Goal: Check status: Check status

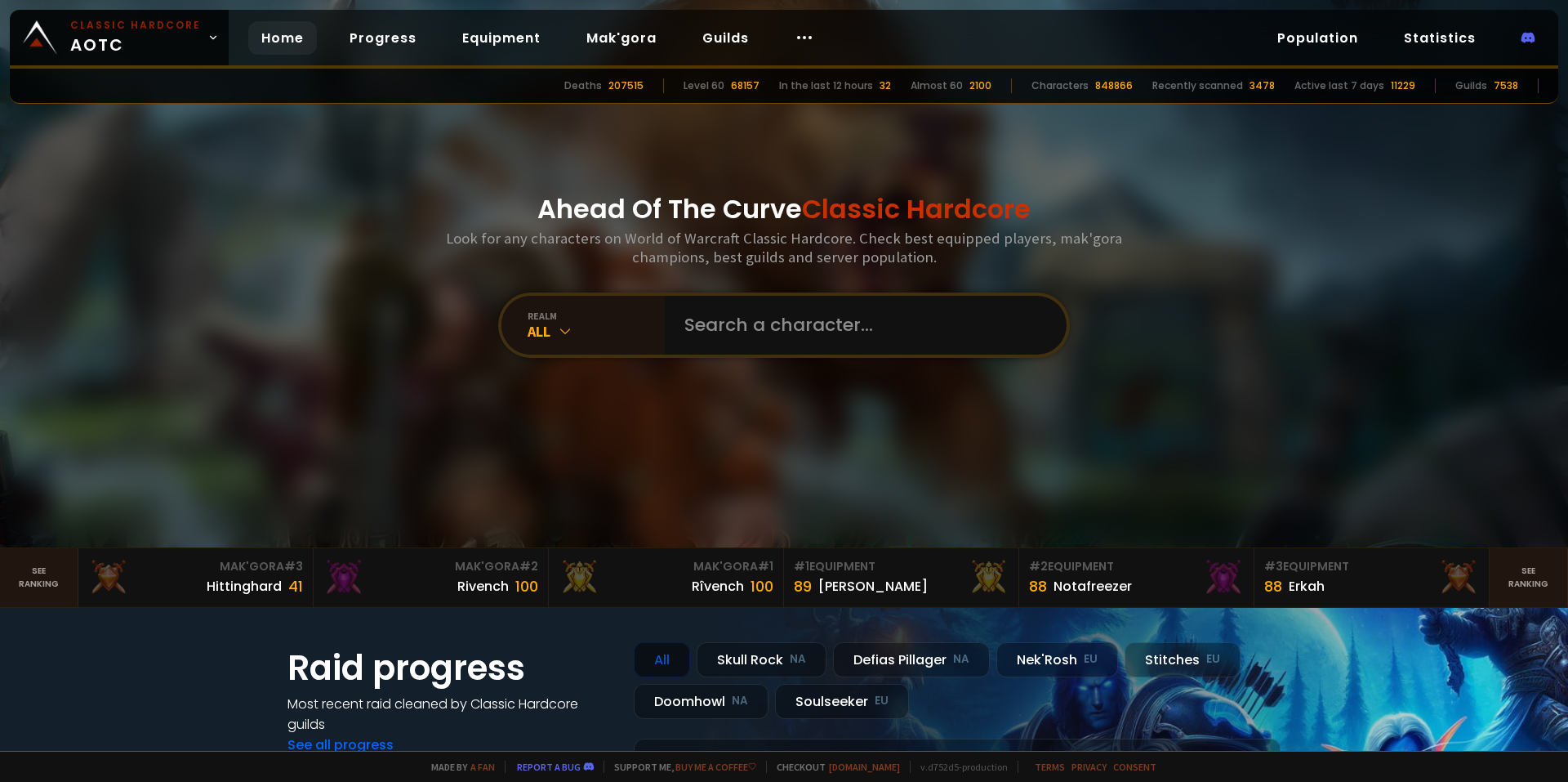
click at [809, 325] on input "text" at bounding box center [860, 326] width 372 height 59
click at [756, 320] on input "text" at bounding box center [860, 326] width 372 height 59
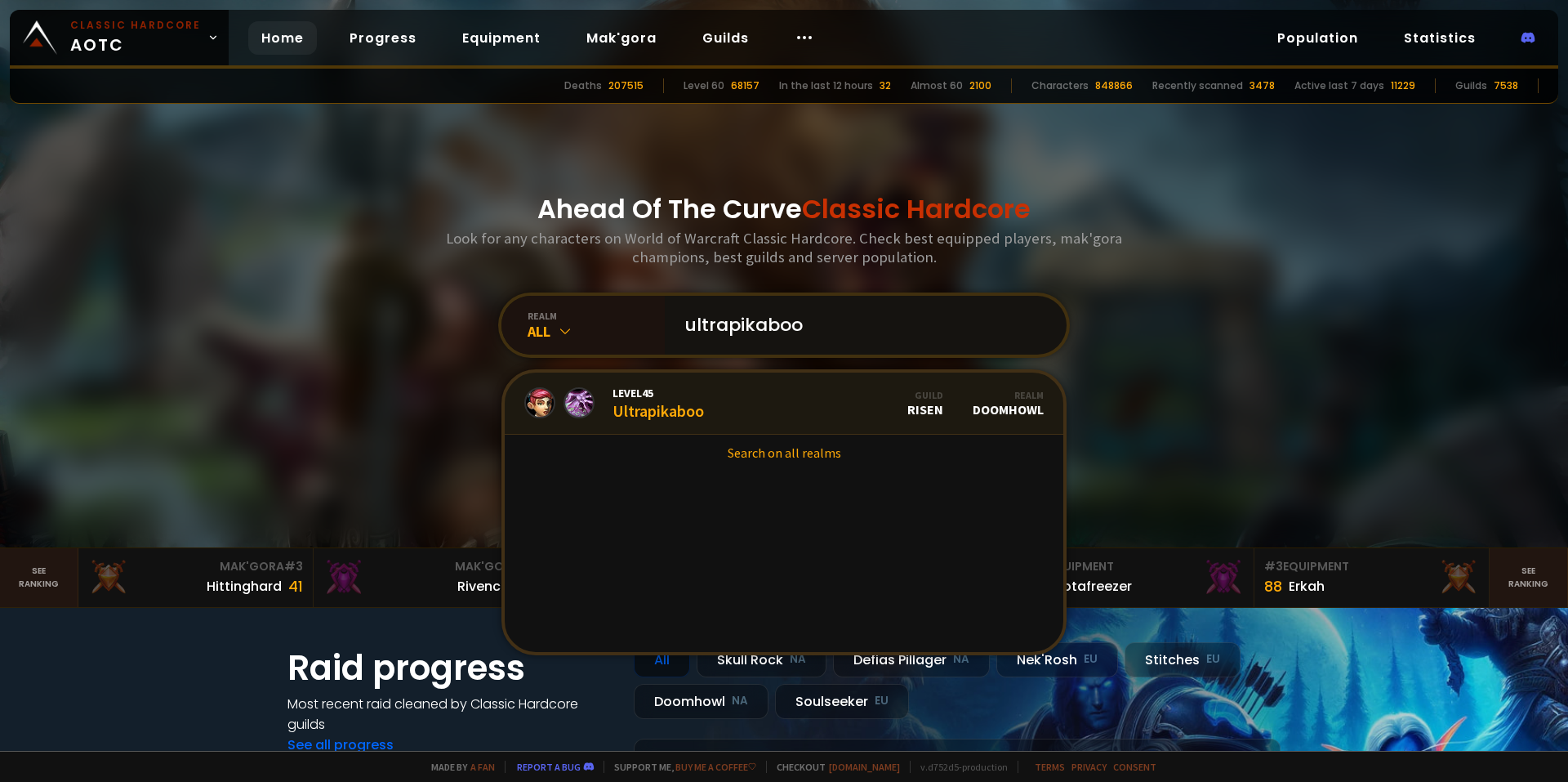
type input "ultrapikaboo"
click at [635, 396] on span "Level 45" at bounding box center [658, 393] width 92 height 15
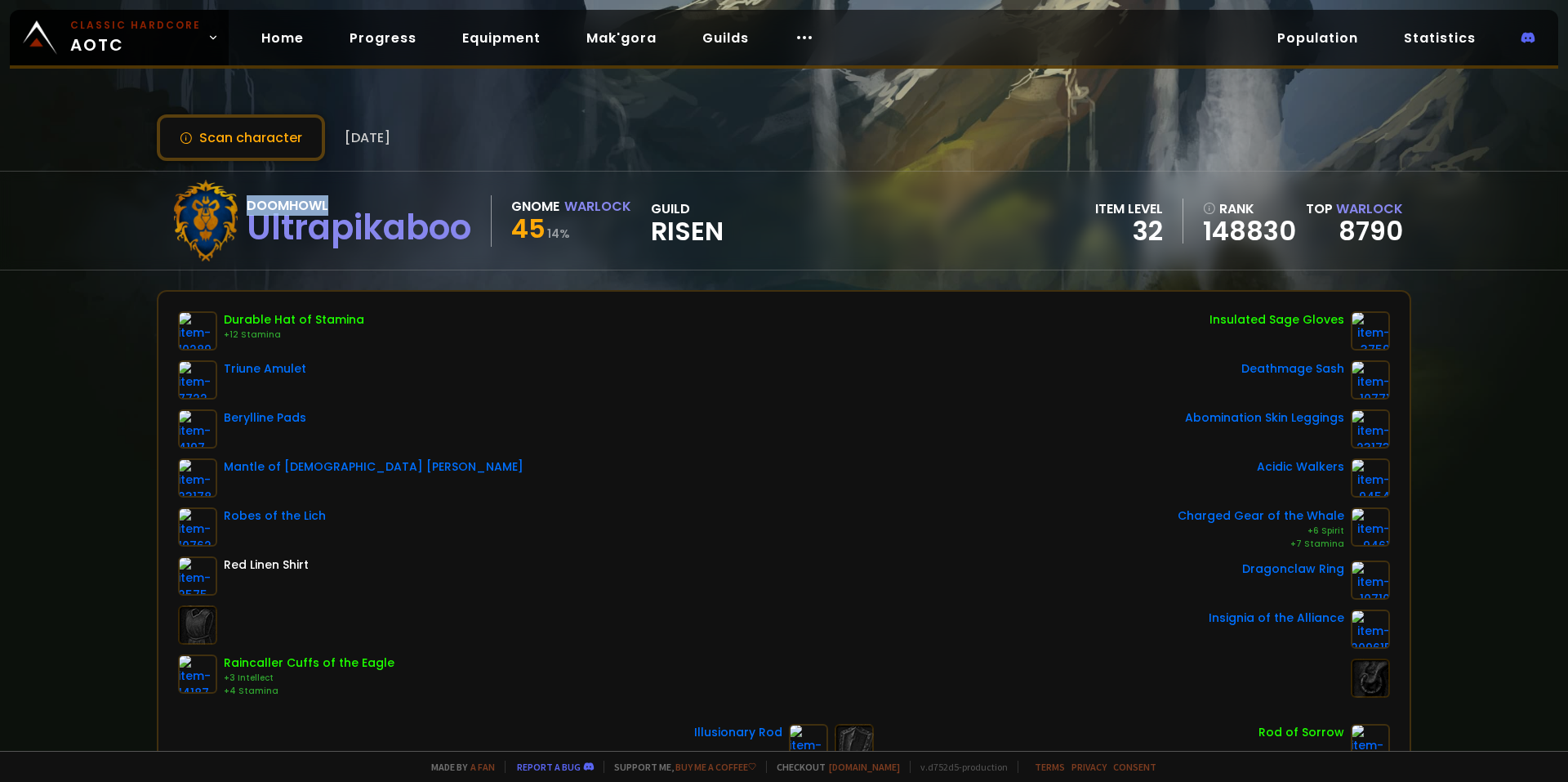
drag, startPoint x: 334, startPoint y: 201, endPoint x: 225, endPoint y: 196, distance: 109.1
click at [225, 196] on div "Doomhowl Ultrapikaboo Gnome Warlock 45 14 % guild Risen" at bounding box center [445, 221] width 559 height 82
click at [454, 177] on div "Doomhowl Ultrapikaboo Gnome Warlock 45 14 % guild Risen item level 32 rank 1488…" at bounding box center [784, 221] width 1254 height 98
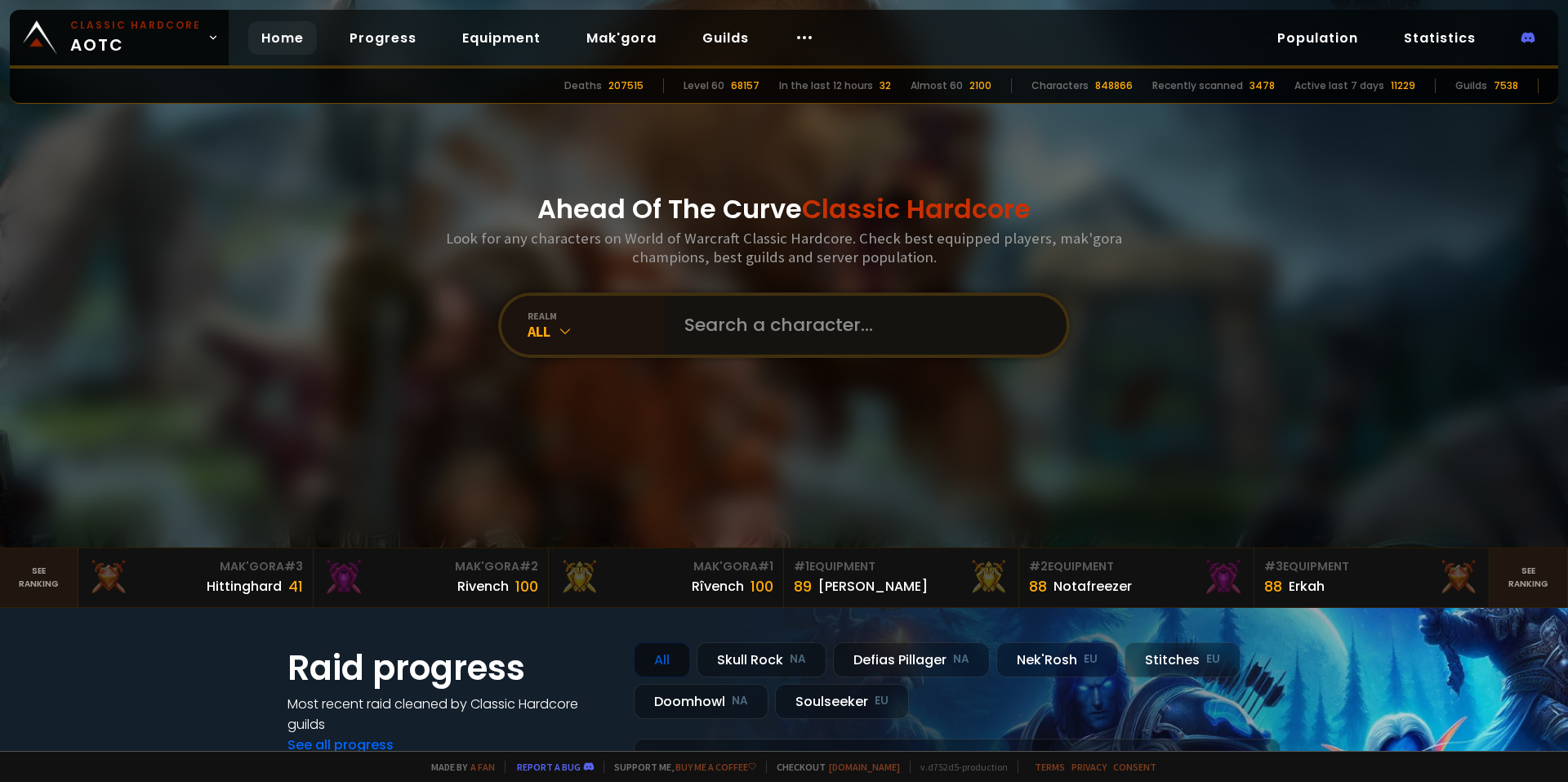
click at [784, 331] on input "text" at bounding box center [860, 326] width 372 height 59
type input "ultrapikaboo"
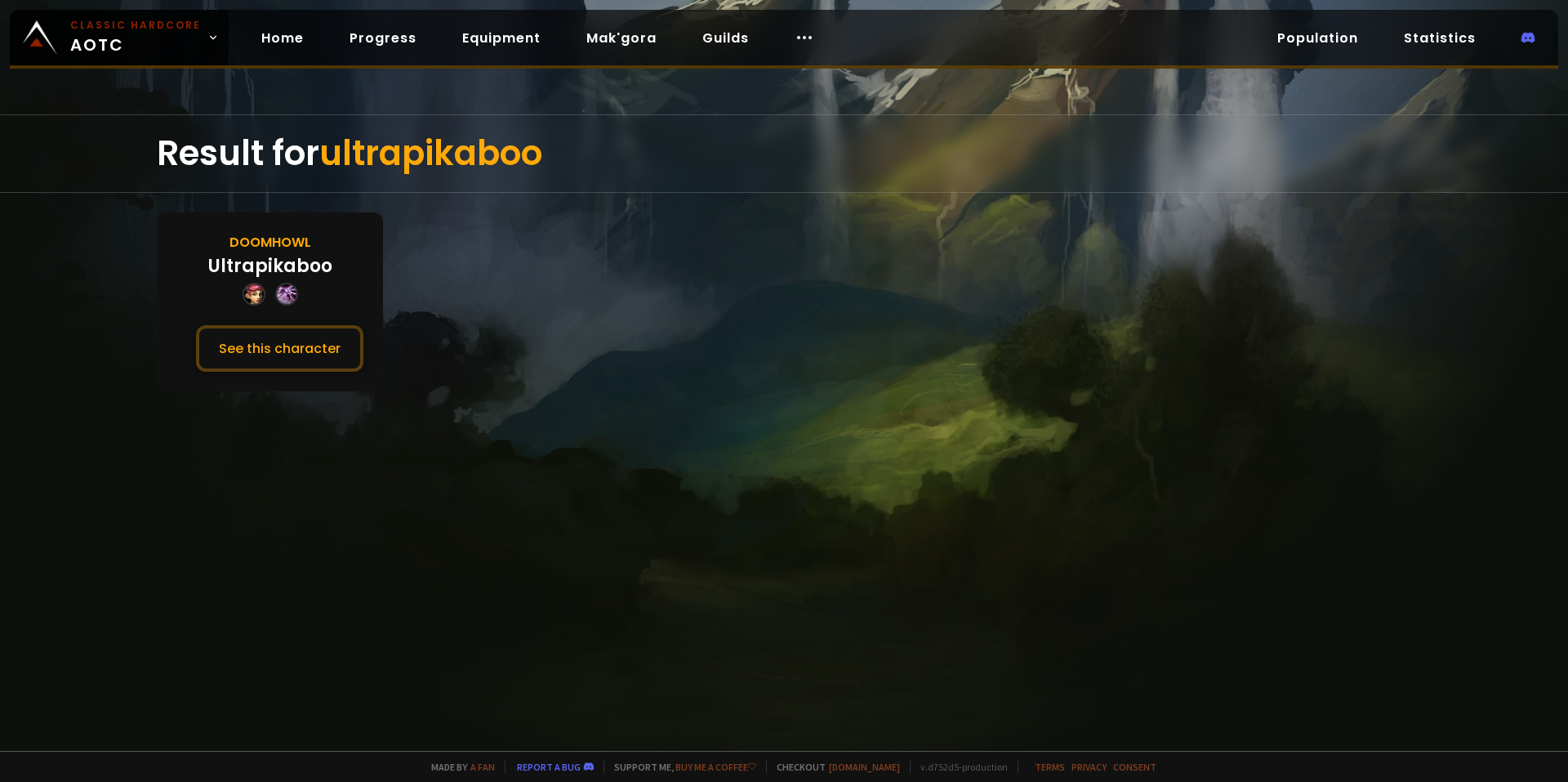
drag, startPoint x: 316, startPoint y: 241, endPoint x: 234, endPoint y: 246, distance: 82.2
click at [178, 238] on div "Doomhowl Ultrapikaboo See this character" at bounding box center [270, 301] width 227 height 179
click at [320, 263] on div "Ultrapikaboo" at bounding box center [270, 266] width 124 height 27
